Goal: Transaction & Acquisition: Purchase product/service

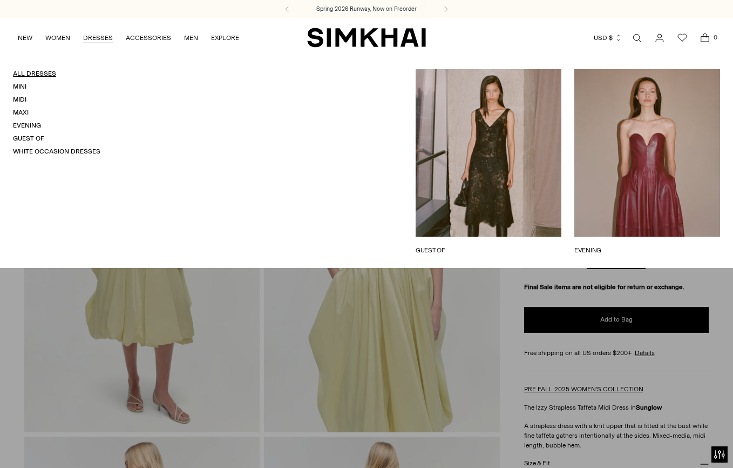
click at [28, 77] on link "All Dresses" at bounding box center [34, 74] width 43 height 8
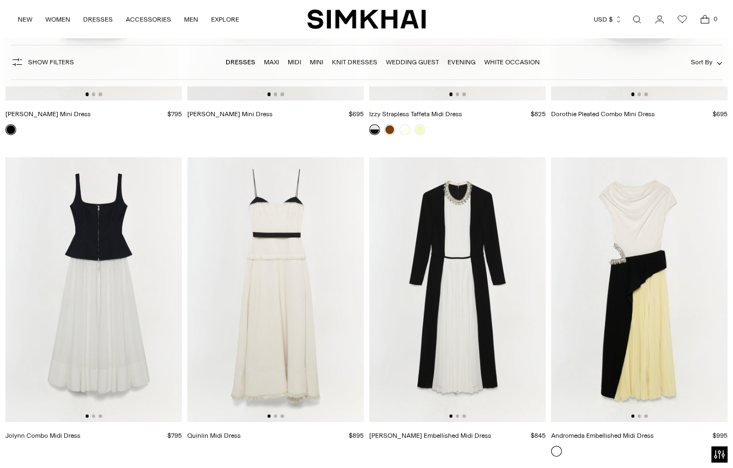
scroll to position [4490, 0]
click at [651, 238] on img at bounding box center [639, 289] width 177 height 265
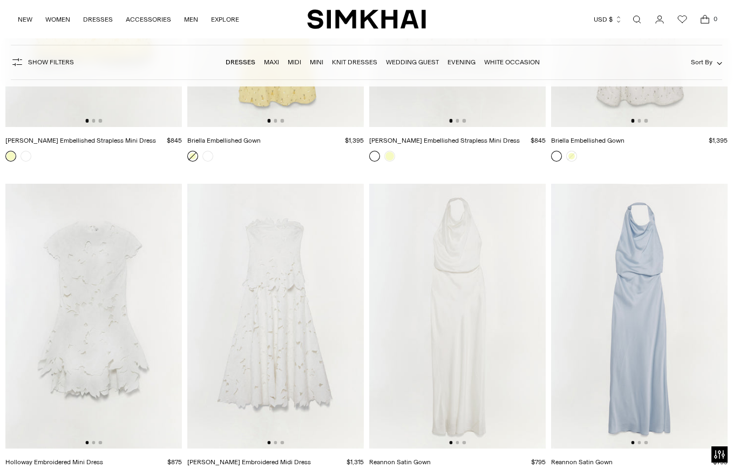
scroll to position [5768, 0]
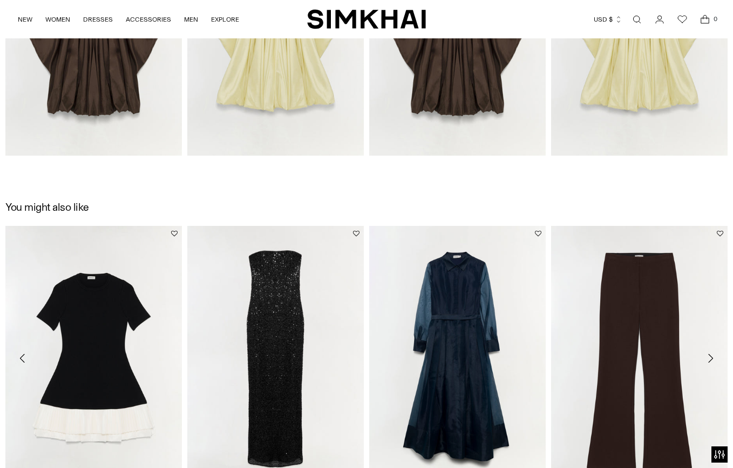
scroll to position [1681, 0]
